Goal: Information Seeking & Learning: Learn about a topic

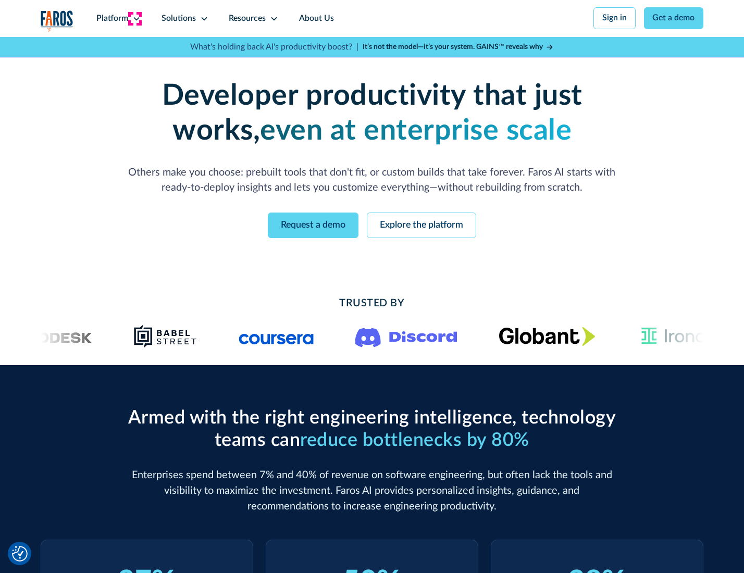
click at [135, 18] on icon at bounding box center [136, 19] width 8 height 8
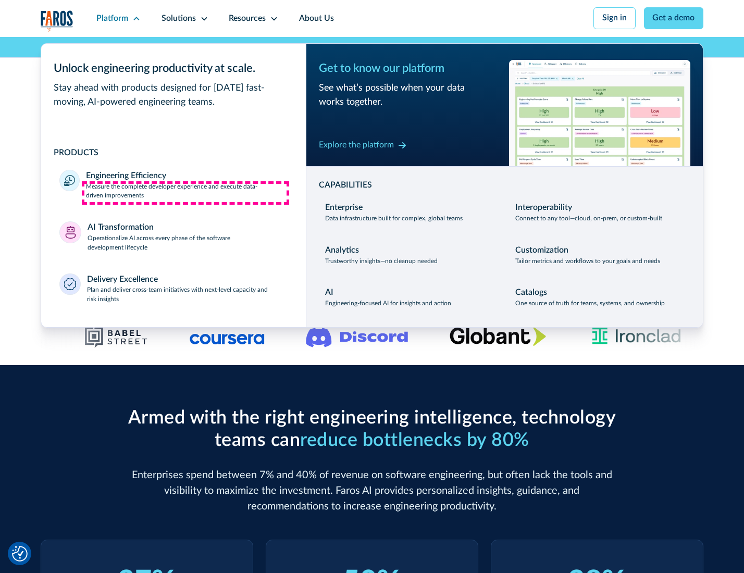
click at [185, 193] on p "Measure the complete developer experience and execute data-driven improvements" at bounding box center [186, 191] width 201 height 19
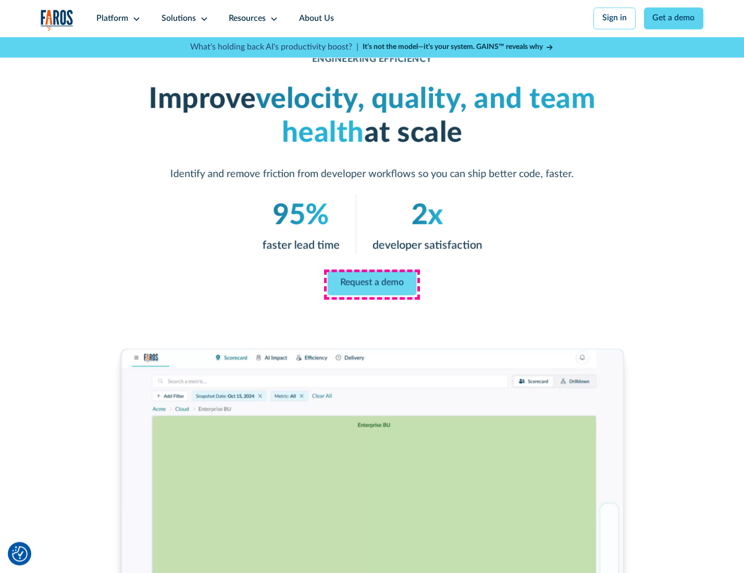
click at [371, 284] on link "Request a demo" at bounding box center [372, 282] width 89 height 25
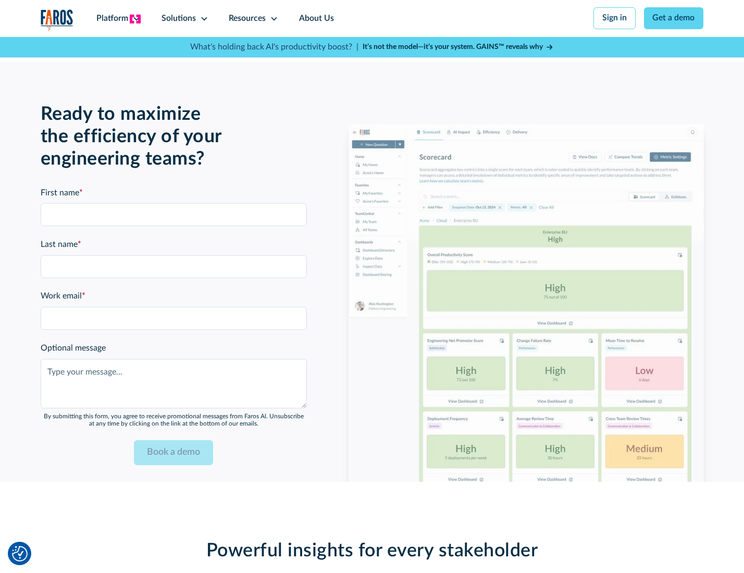
scroll to position [2267, 0]
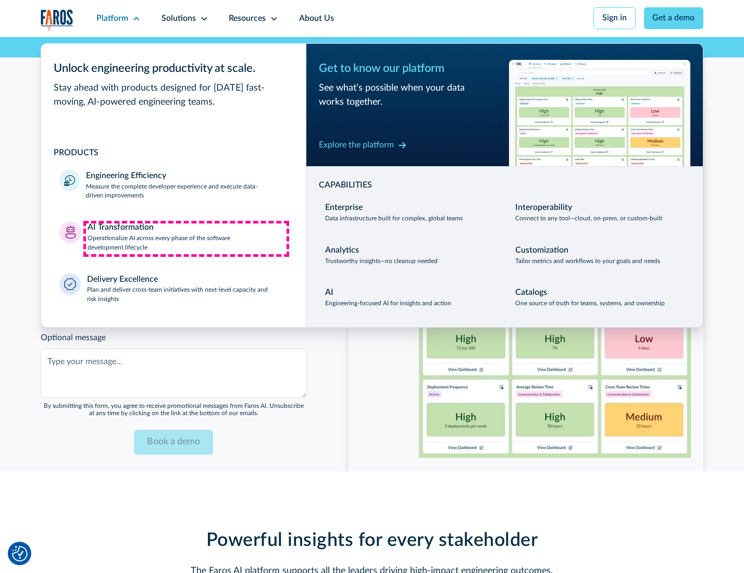
click at [186, 239] on p "Operationalize AI across every phase of the software development lifecycle" at bounding box center [188, 243] width 200 height 19
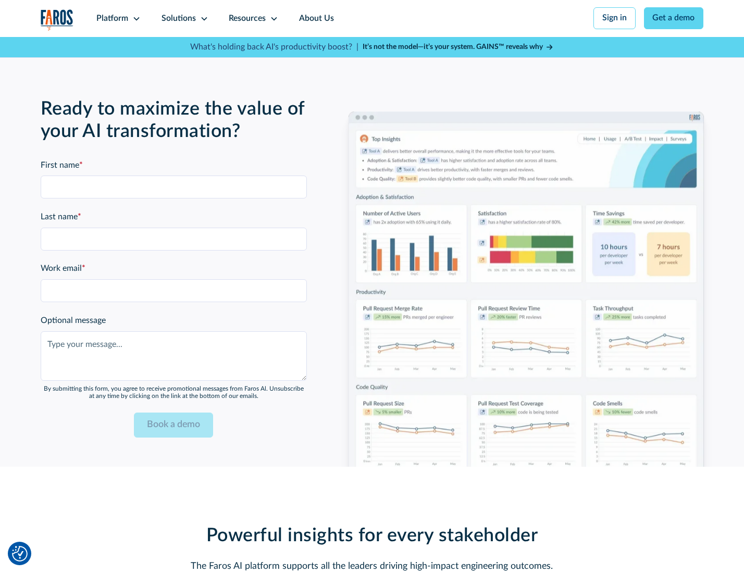
scroll to position [2519, 0]
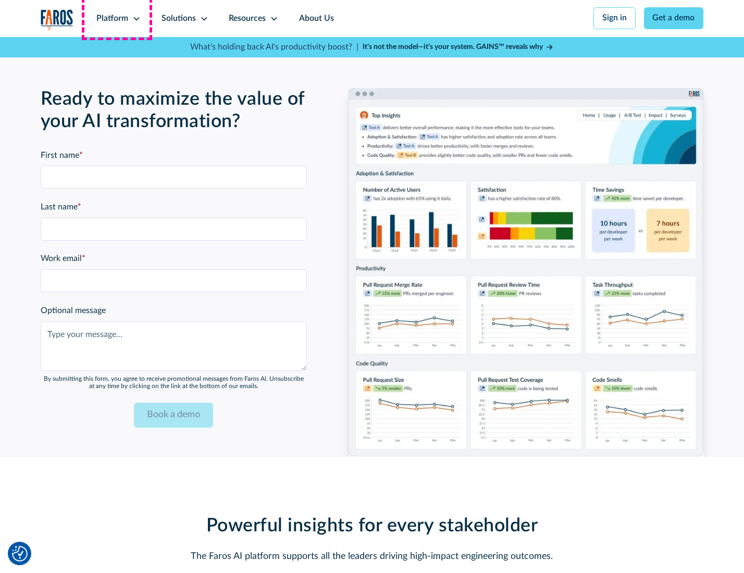
click at [117, 18] on div "Platform" at bounding box center [112, 19] width 32 height 13
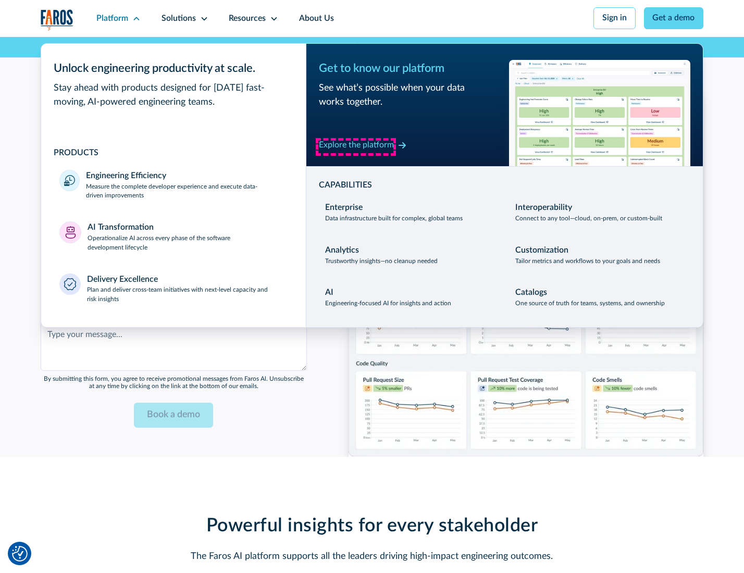
click at [356, 146] on div "Explore the platform" at bounding box center [356, 145] width 75 height 13
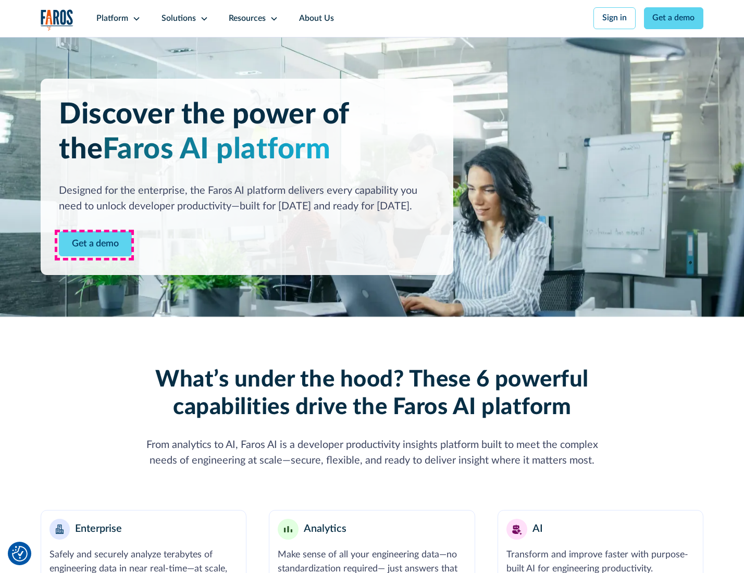
click at [94, 245] on link "Get a demo" at bounding box center [95, 244] width 73 height 26
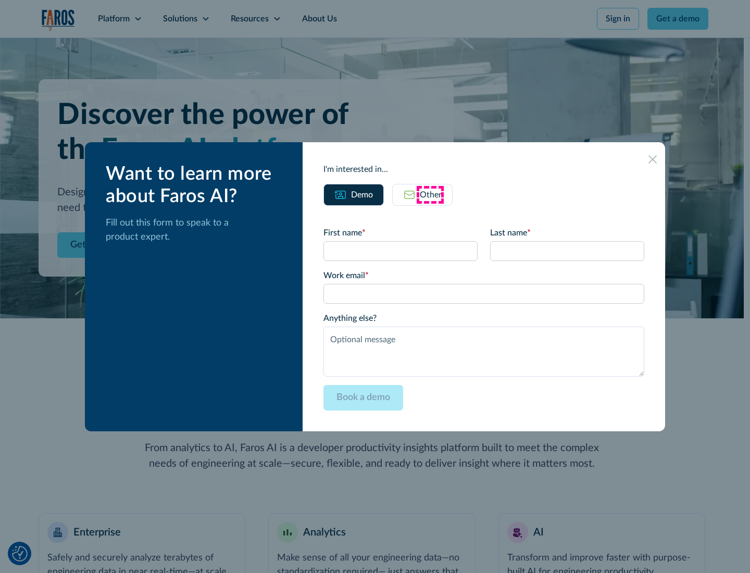
click at [430, 194] on div "Other" at bounding box center [431, 195] width 22 height 13
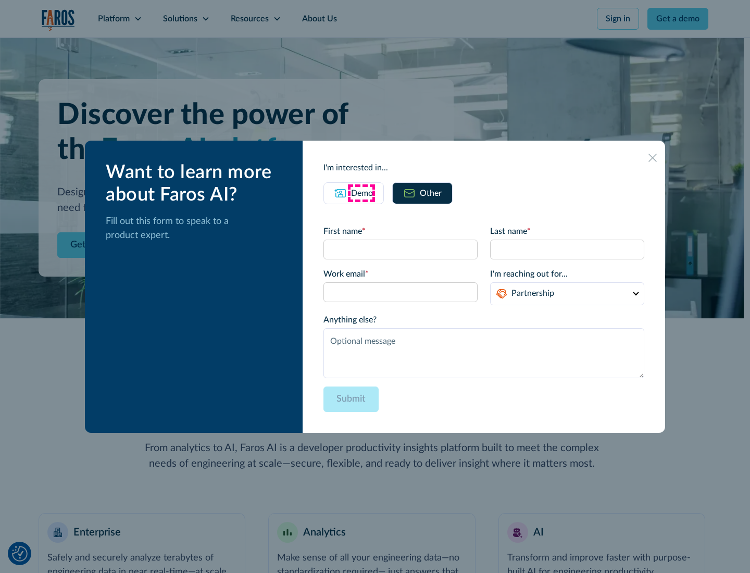
click at [361, 193] on div "Demo" at bounding box center [362, 193] width 22 height 13
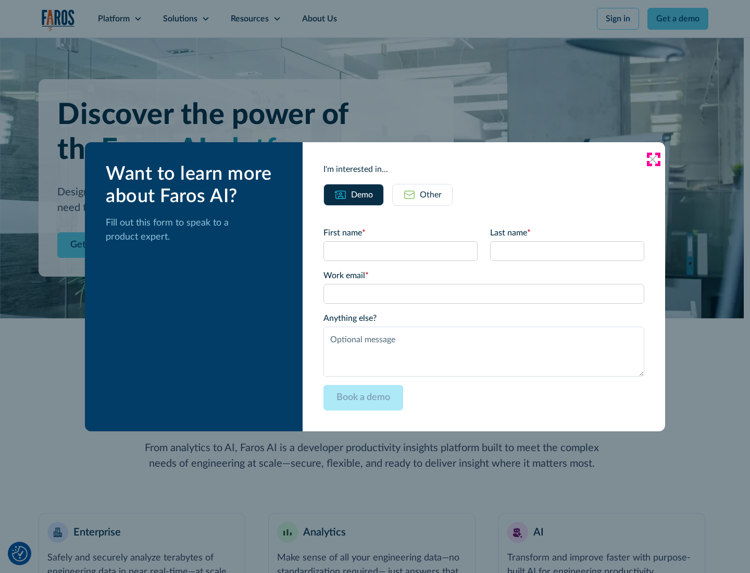
click at [653, 159] on icon at bounding box center [653, 159] width 8 height 8
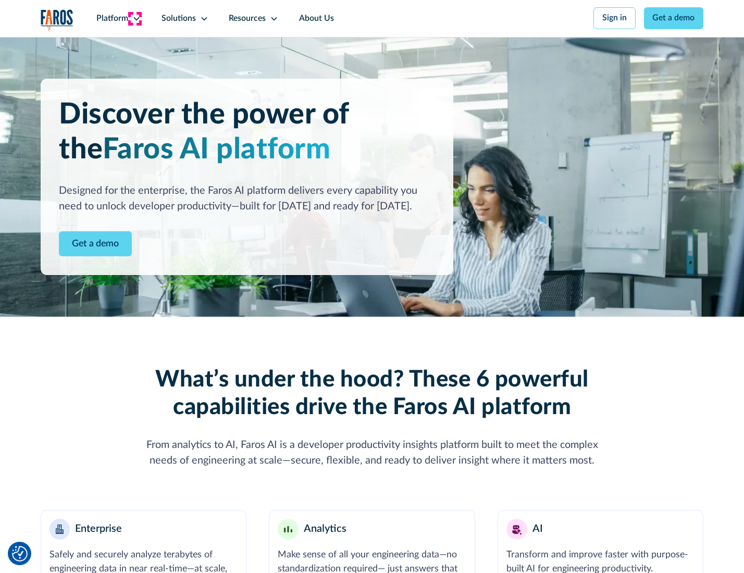
click at [135, 18] on icon at bounding box center [136, 19] width 8 height 8
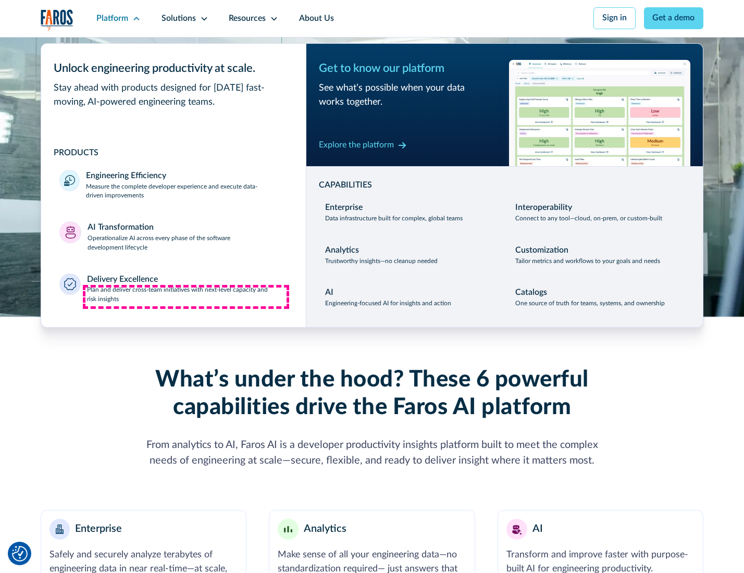
click at [186, 297] on p "Plan and deliver cross-team initiatives with next-level capacity and risk insig…" at bounding box center [187, 294] width 201 height 19
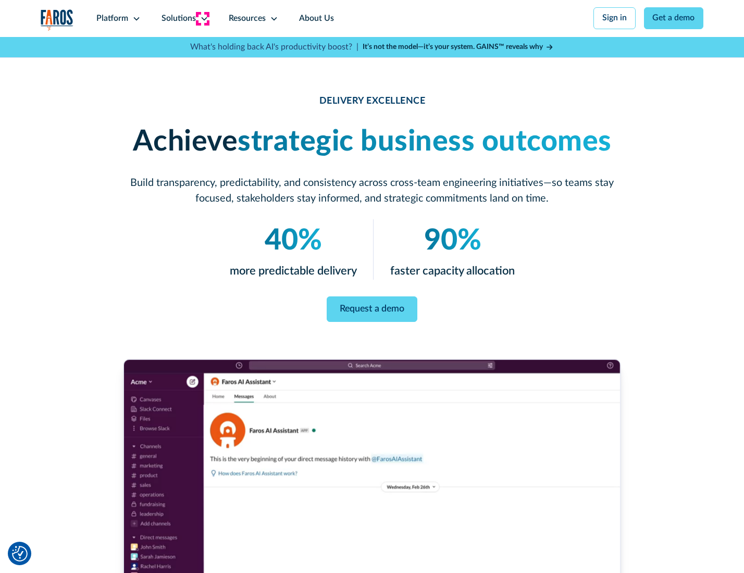
click at [202, 18] on icon at bounding box center [204, 19] width 8 height 8
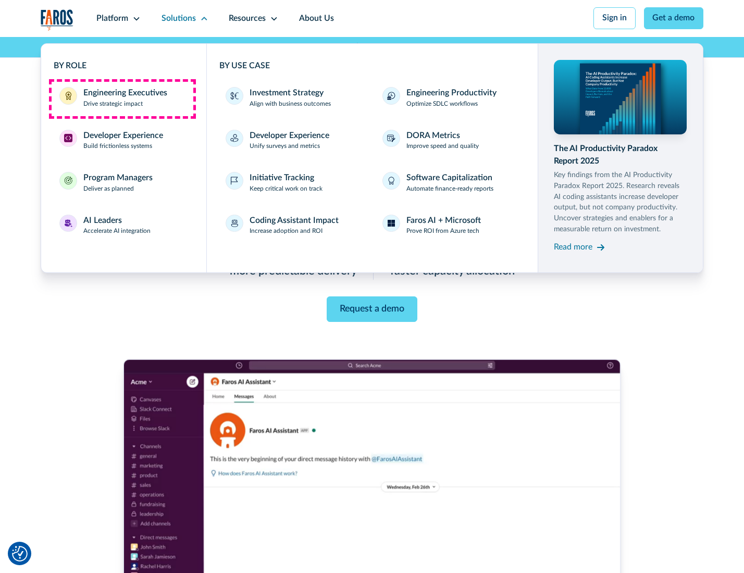
click at [122, 98] on div "Engineering Executives" at bounding box center [125, 93] width 84 height 13
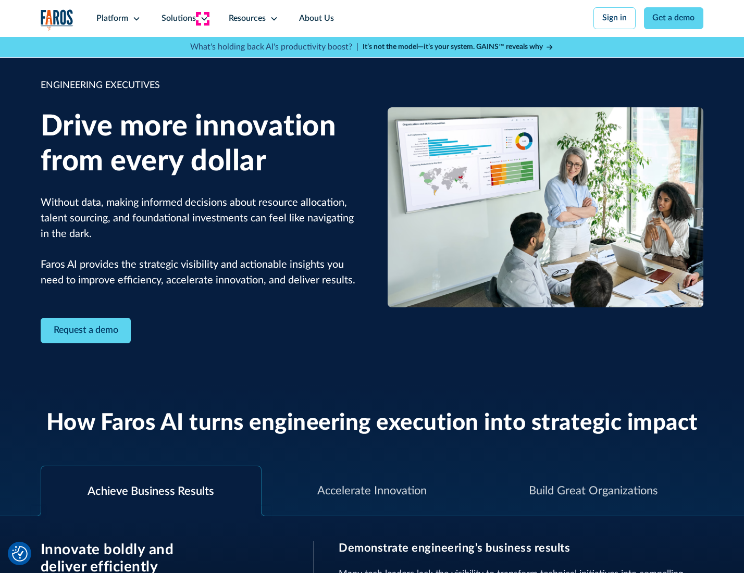
click at [202, 18] on icon at bounding box center [204, 19] width 8 height 8
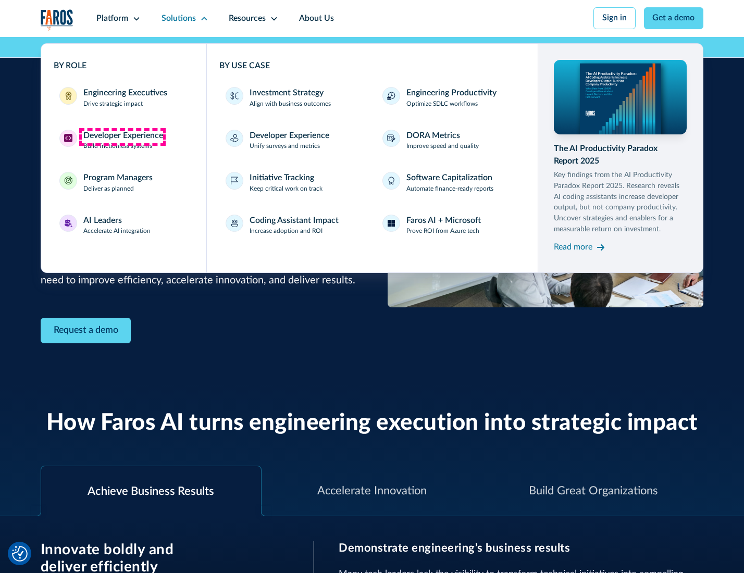
click at [122, 136] on div "Developer Experience" at bounding box center [123, 136] width 80 height 13
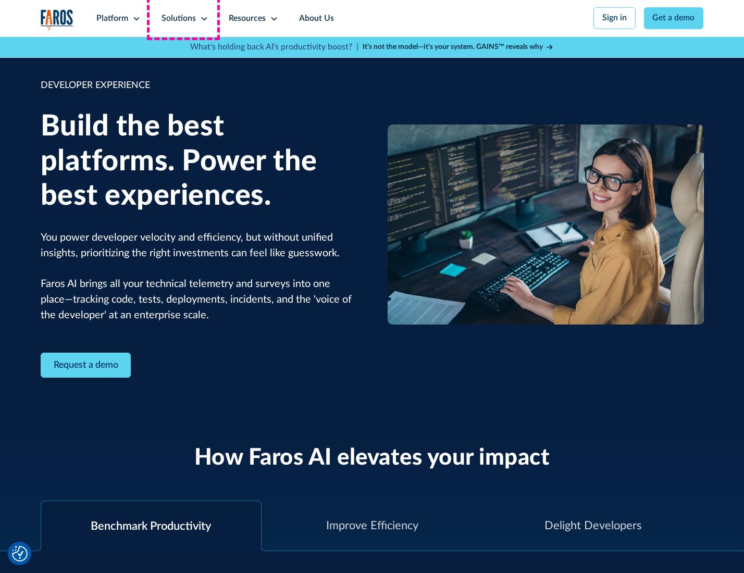
click at [183, 18] on div "Solutions" at bounding box center [178, 19] width 34 height 13
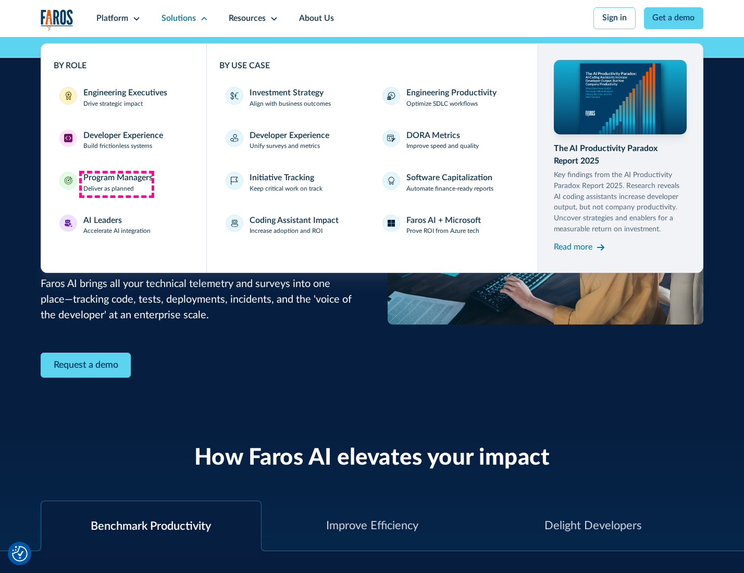
click at [116, 184] on div "Program Managers" at bounding box center [117, 178] width 69 height 13
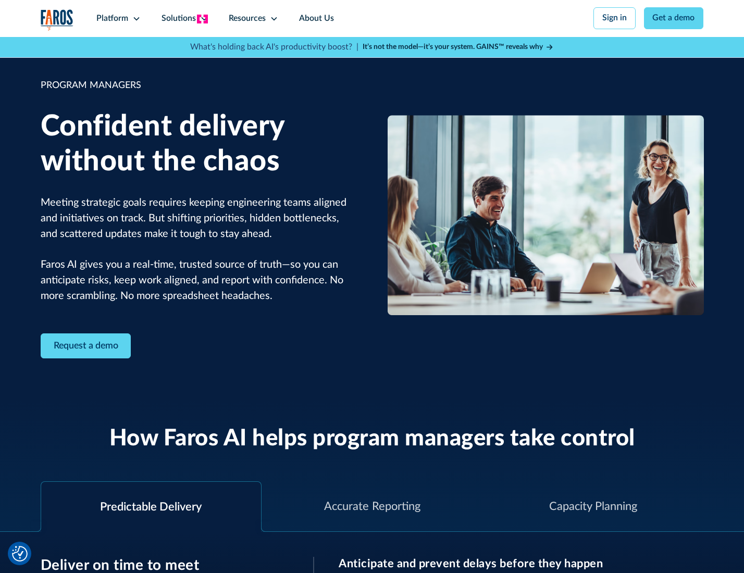
click at [202, 19] on icon at bounding box center [204, 19] width 8 height 8
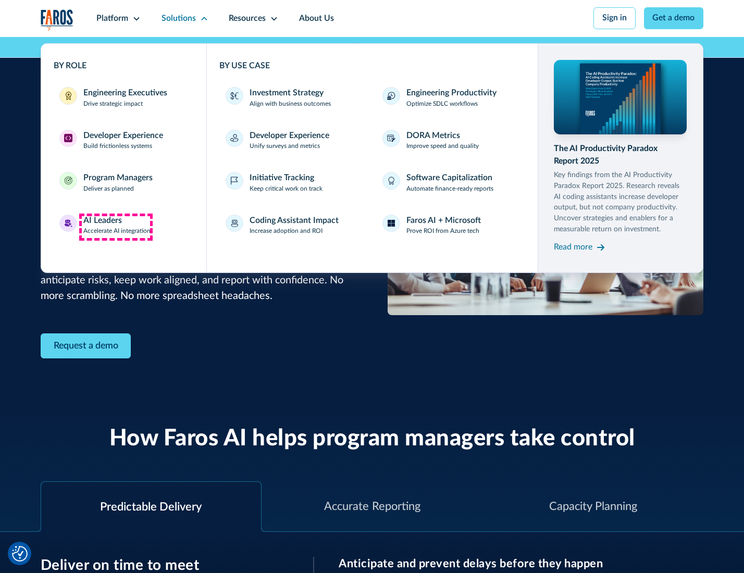
click at [116, 227] on div "AI Leaders" at bounding box center [102, 221] width 39 height 13
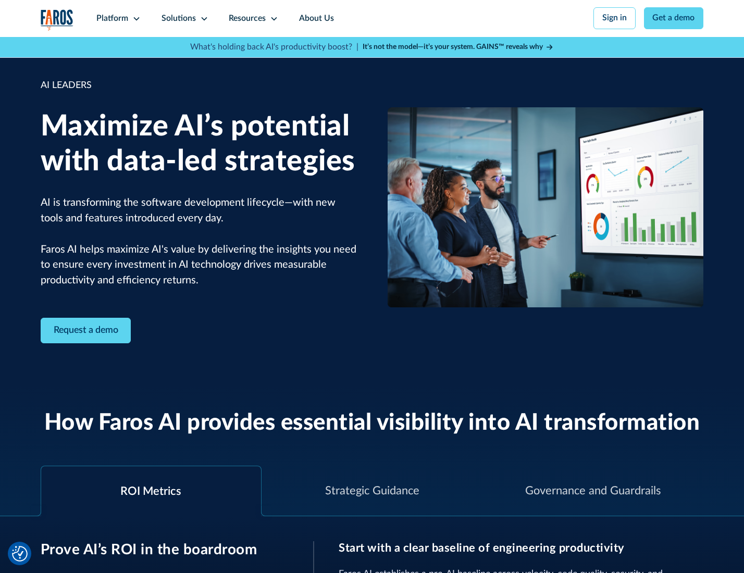
click at [202, 18] on icon at bounding box center [204, 19] width 8 height 8
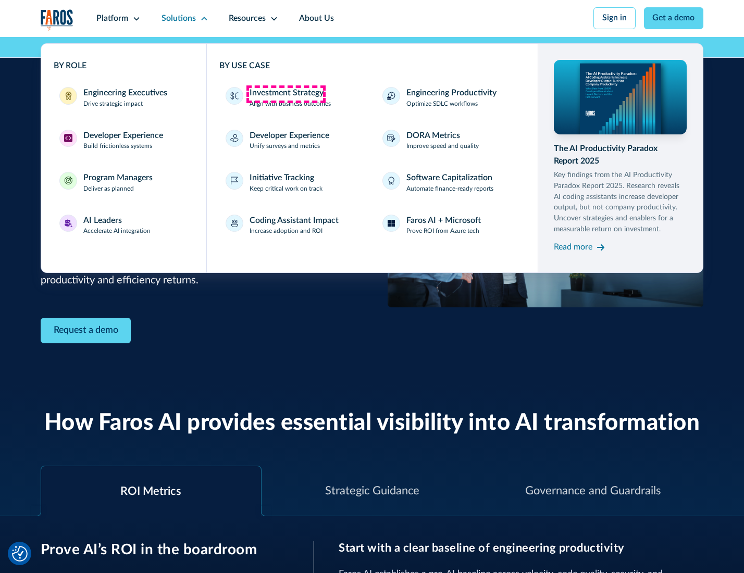
click at [285, 94] on div "Investment Strategy" at bounding box center [287, 93] width 74 height 13
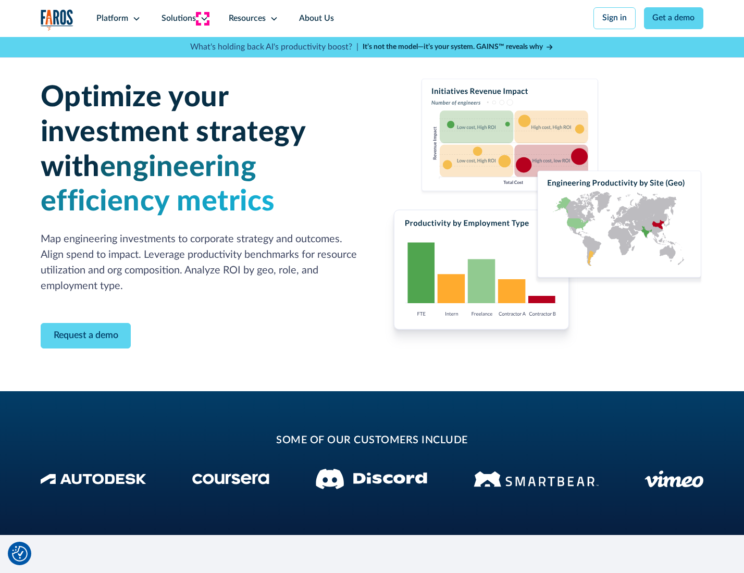
click at [202, 18] on icon at bounding box center [204, 19] width 8 height 8
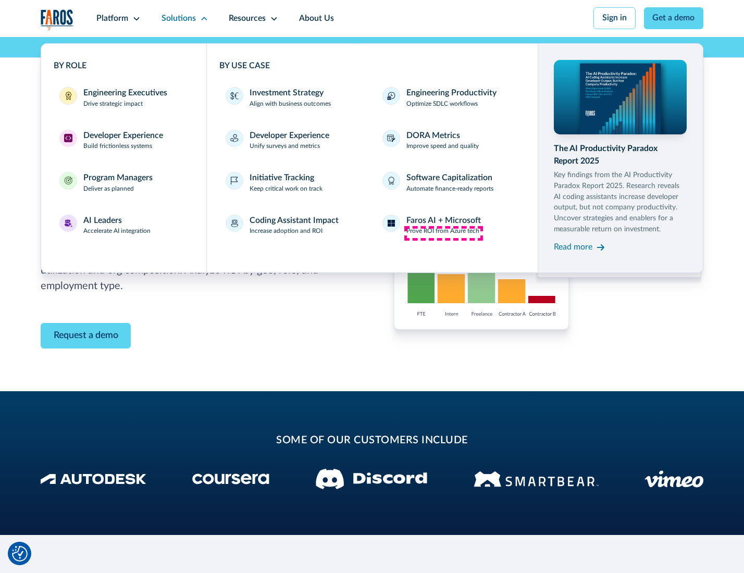
click at [443, 233] on p "Prove ROI from Azure tech" at bounding box center [442, 231] width 73 height 9
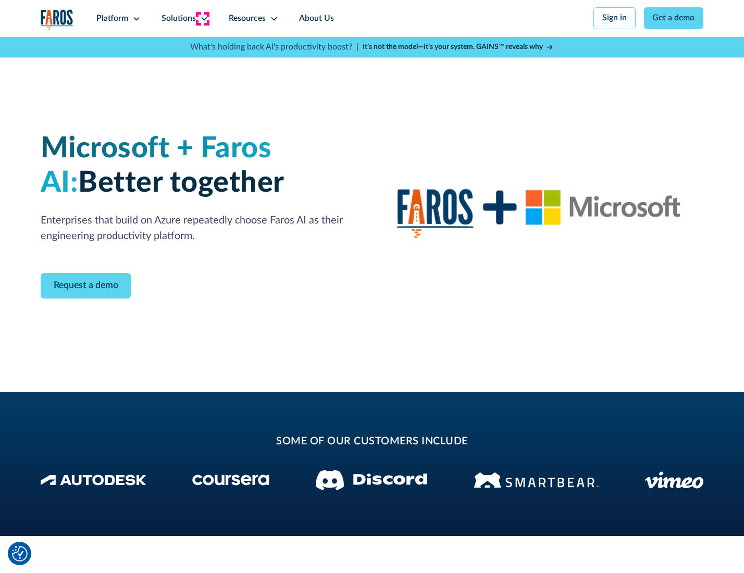
click at [202, 18] on icon at bounding box center [204, 19] width 8 height 8
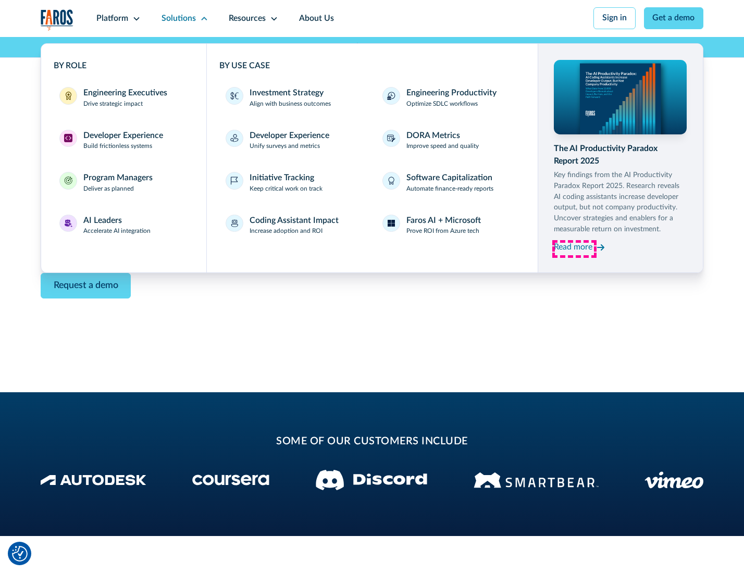
click at [574, 249] on div "Read more" at bounding box center [573, 247] width 39 height 13
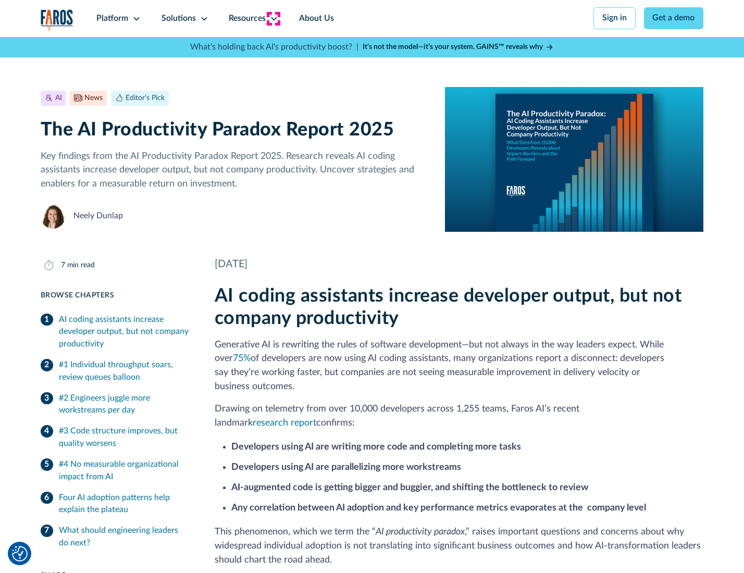
click at [273, 18] on icon at bounding box center [274, 19] width 8 height 8
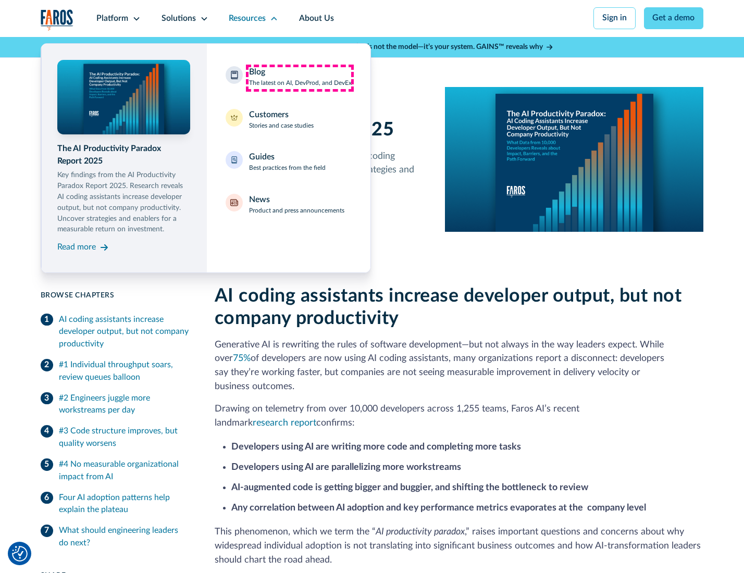
click at [300, 78] on div "Blog The latest on AI, DevProd, and DevEx" at bounding box center [300, 77] width 103 height 22
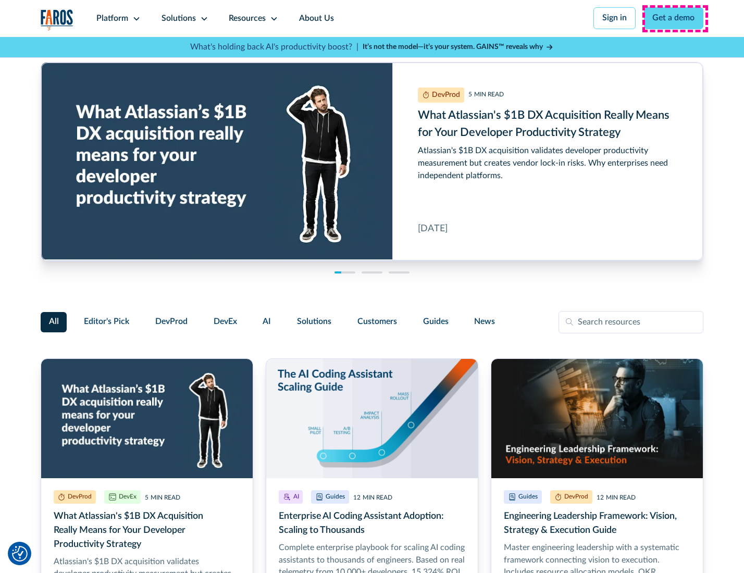
click at [675, 18] on link "Get a demo" at bounding box center [674, 18] width 60 height 22
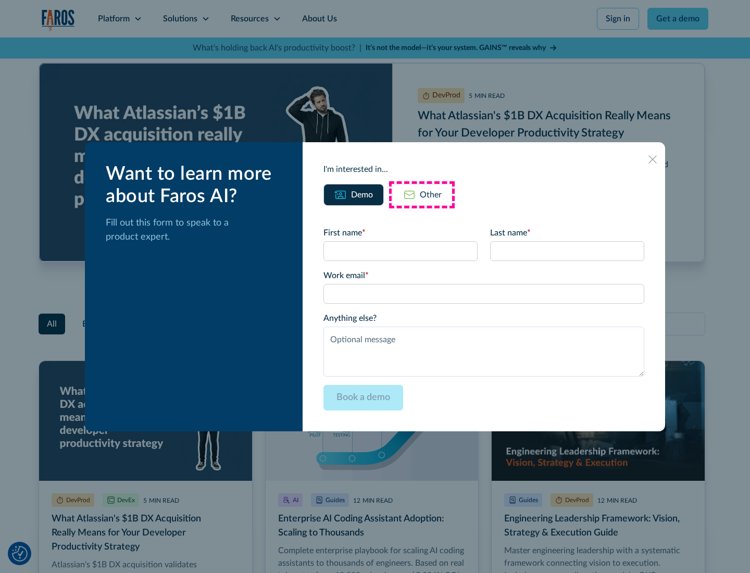
click at [422, 194] on div "Other" at bounding box center [431, 195] width 22 height 13
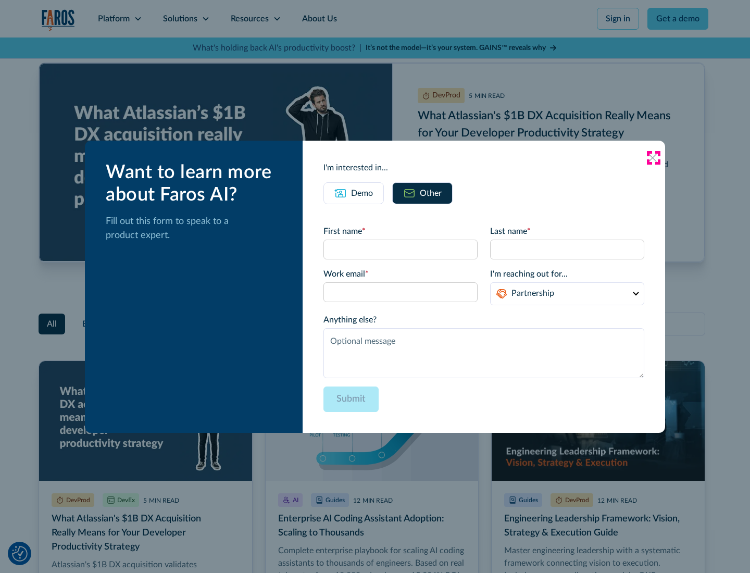
click at [653, 157] on icon at bounding box center [653, 158] width 8 height 8
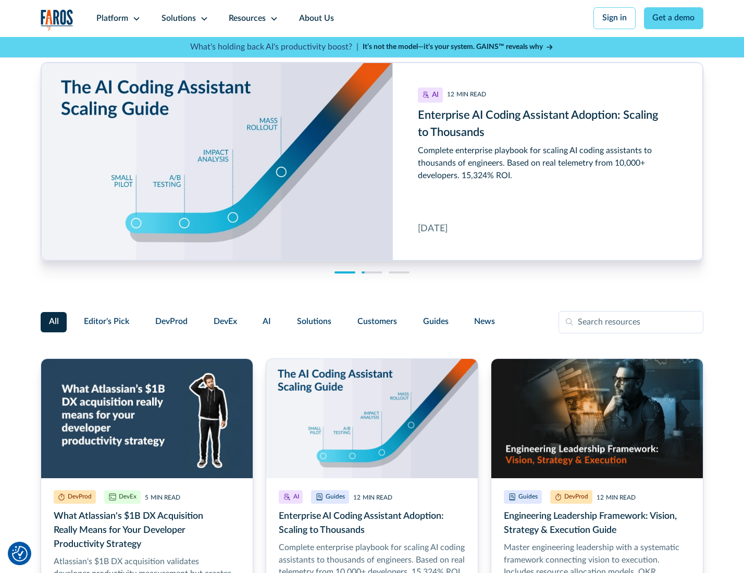
click at [315, 18] on link "About Us" at bounding box center [317, 18] width 56 height 37
